Goal: Find specific page/section

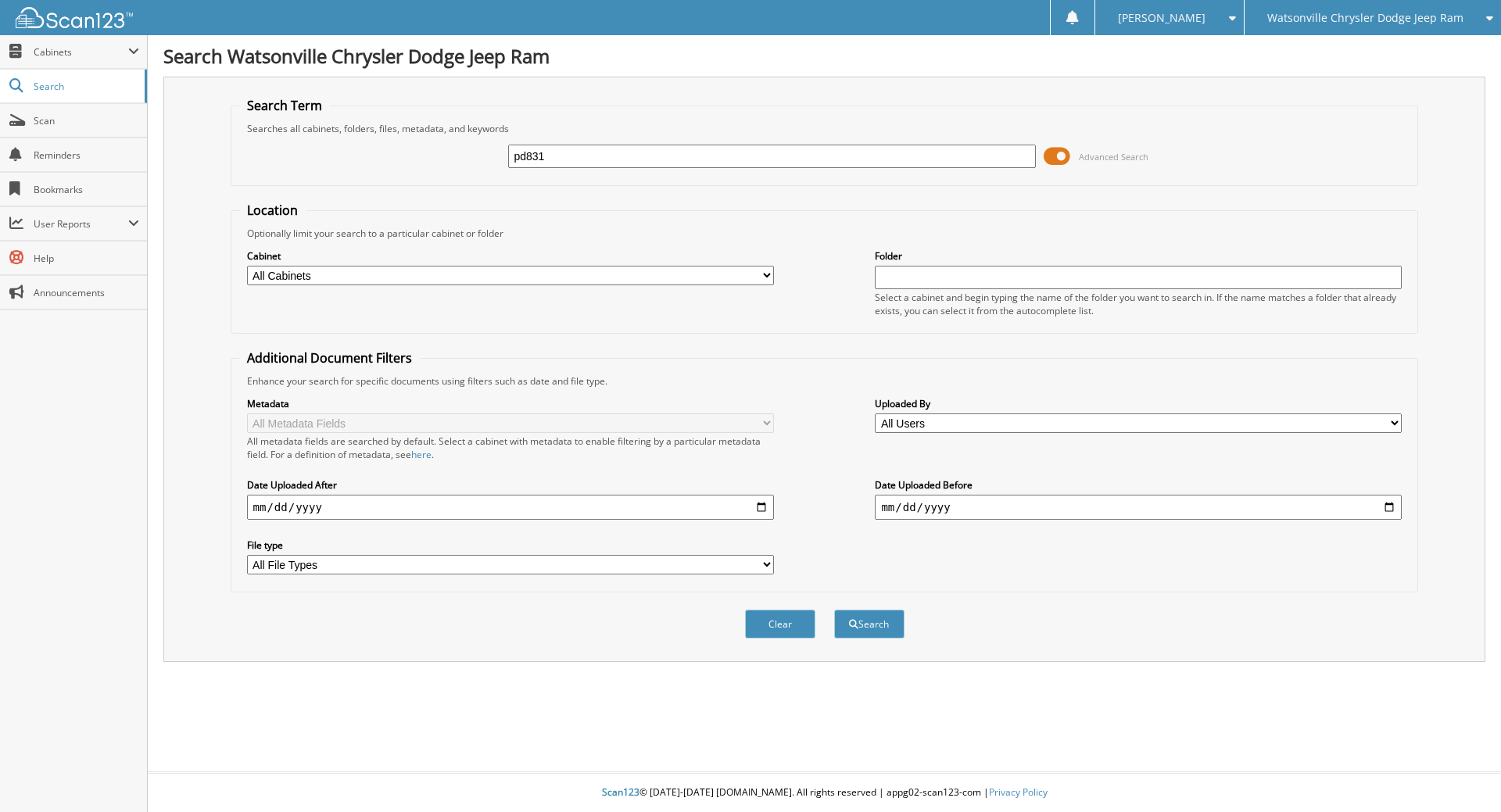
type input "pd831"
click at [835, 610] on button "Search" at bounding box center [869, 624] width 70 height 29
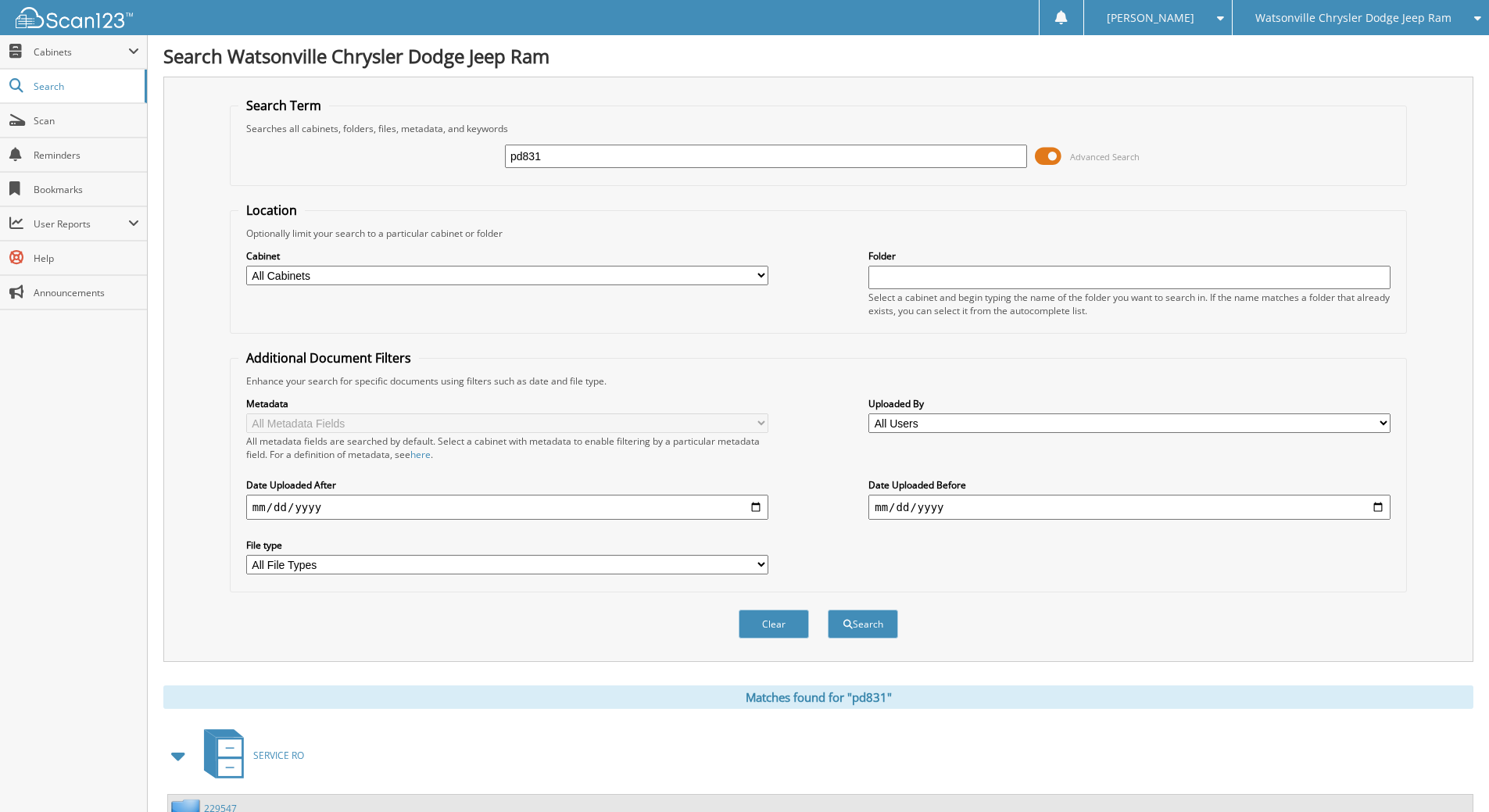
click at [1050, 162] on span at bounding box center [1049, 156] width 26 height 23
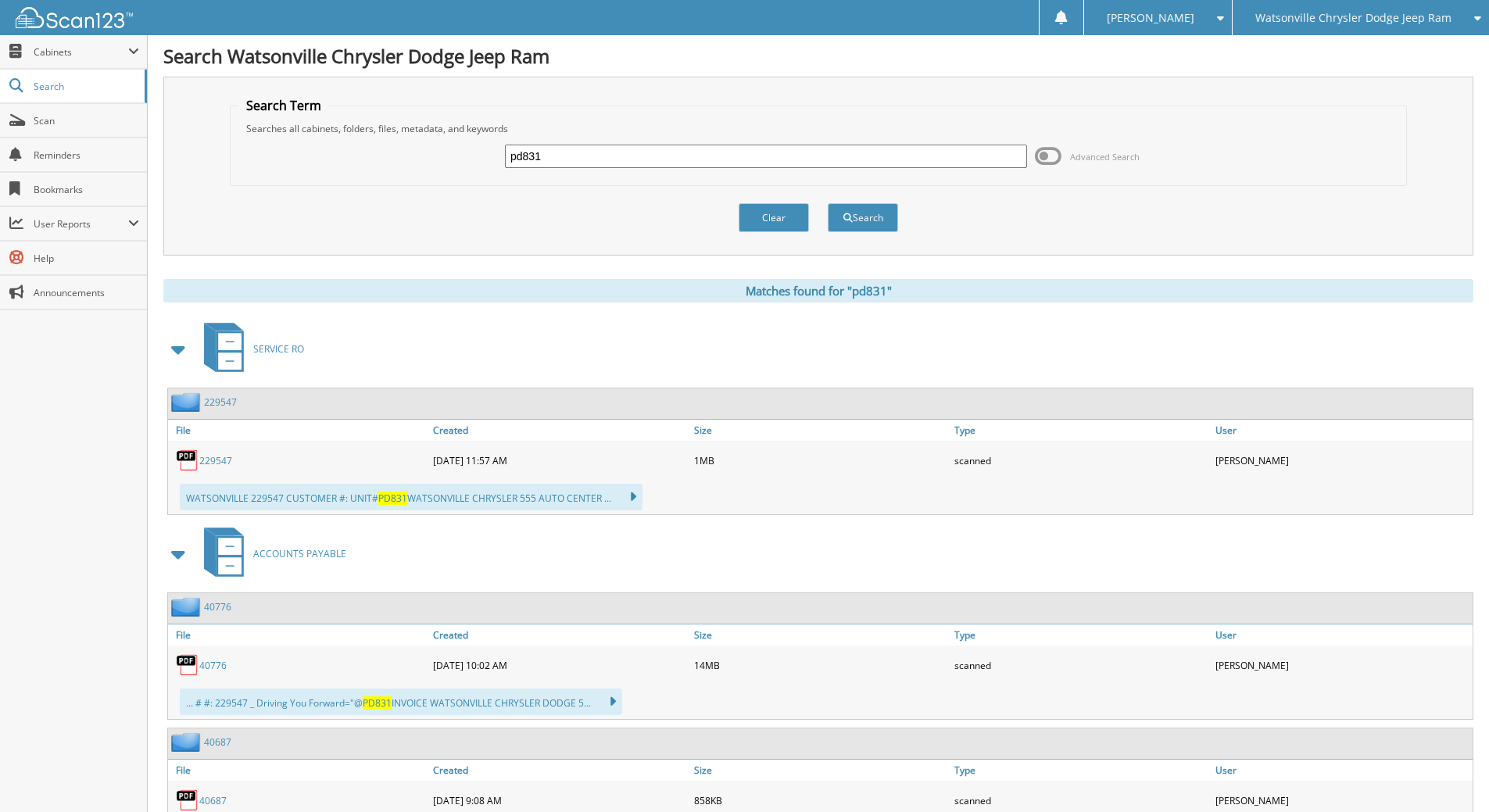
click at [223, 459] on link "229547" at bounding box center [216, 461] width 33 height 13
